Goal: Entertainment & Leisure: Consume media (video, audio)

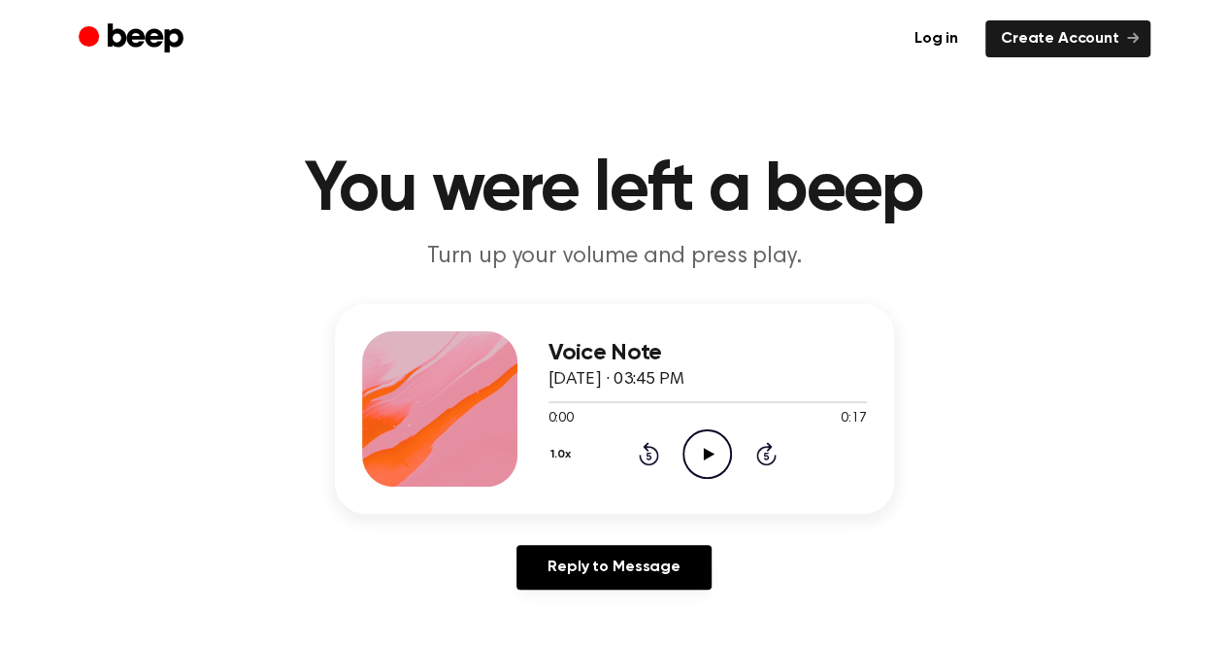
drag, startPoint x: 701, startPoint y: 432, endPoint x: 708, endPoint y: 449, distance: 17.9
click at [708, 449] on icon "Play Audio" at bounding box center [708, 454] width 50 height 50
click at [708, 449] on icon "Pause Audio" at bounding box center [708, 454] width 50 height 50
click at [708, 449] on icon "Play Audio" at bounding box center [708, 454] width 50 height 50
click at [701, 453] on icon "Play Audio" at bounding box center [708, 454] width 50 height 50
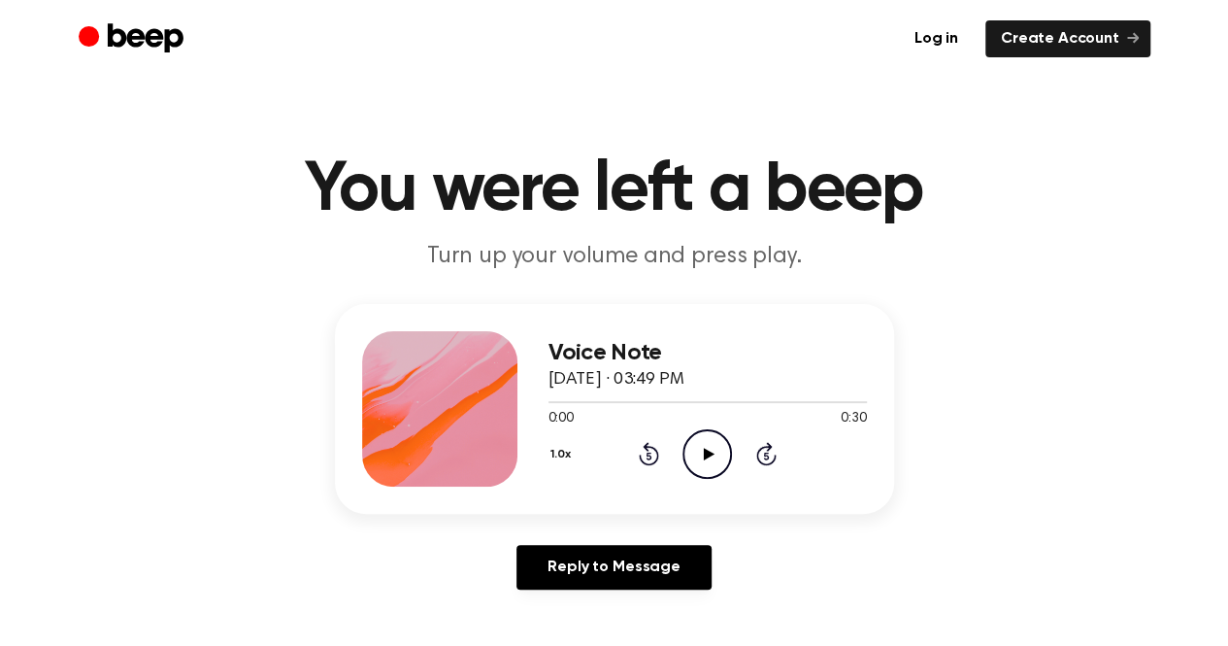
click at [706, 454] on icon at bounding box center [709, 454] width 11 height 13
